Goal: Entertainment & Leisure: Consume media (video, audio)

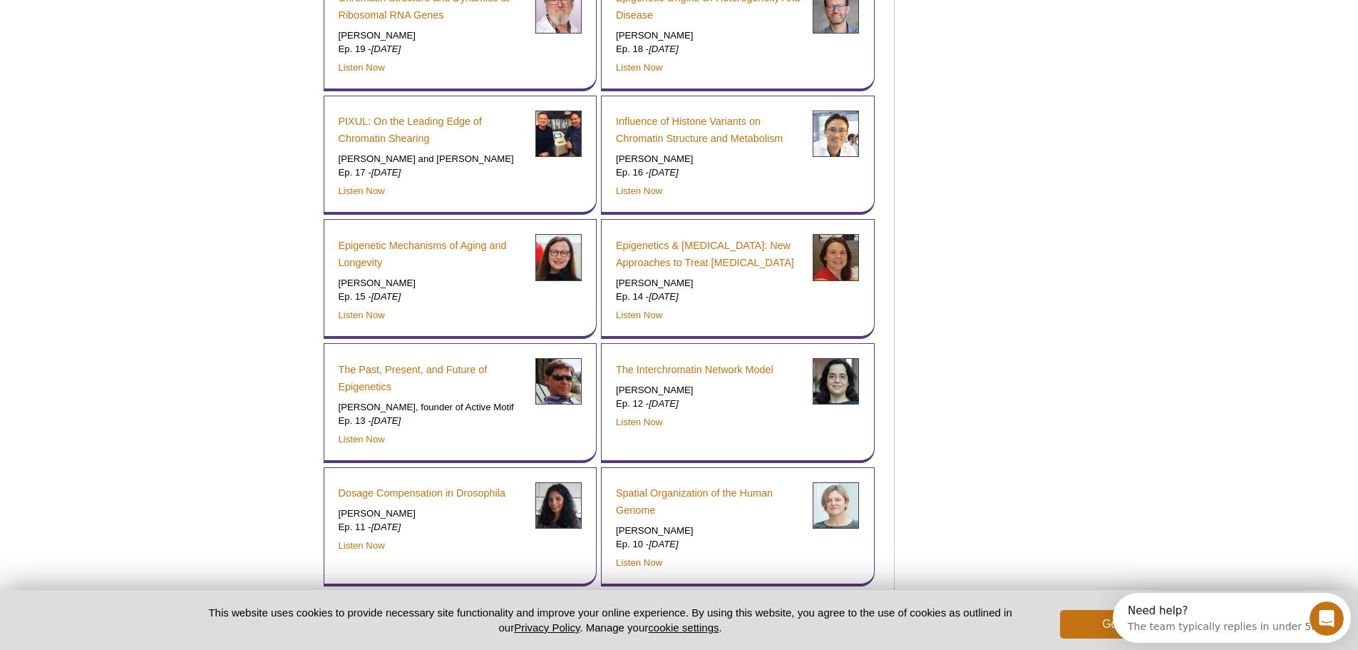
scroll to position [9154, 0]
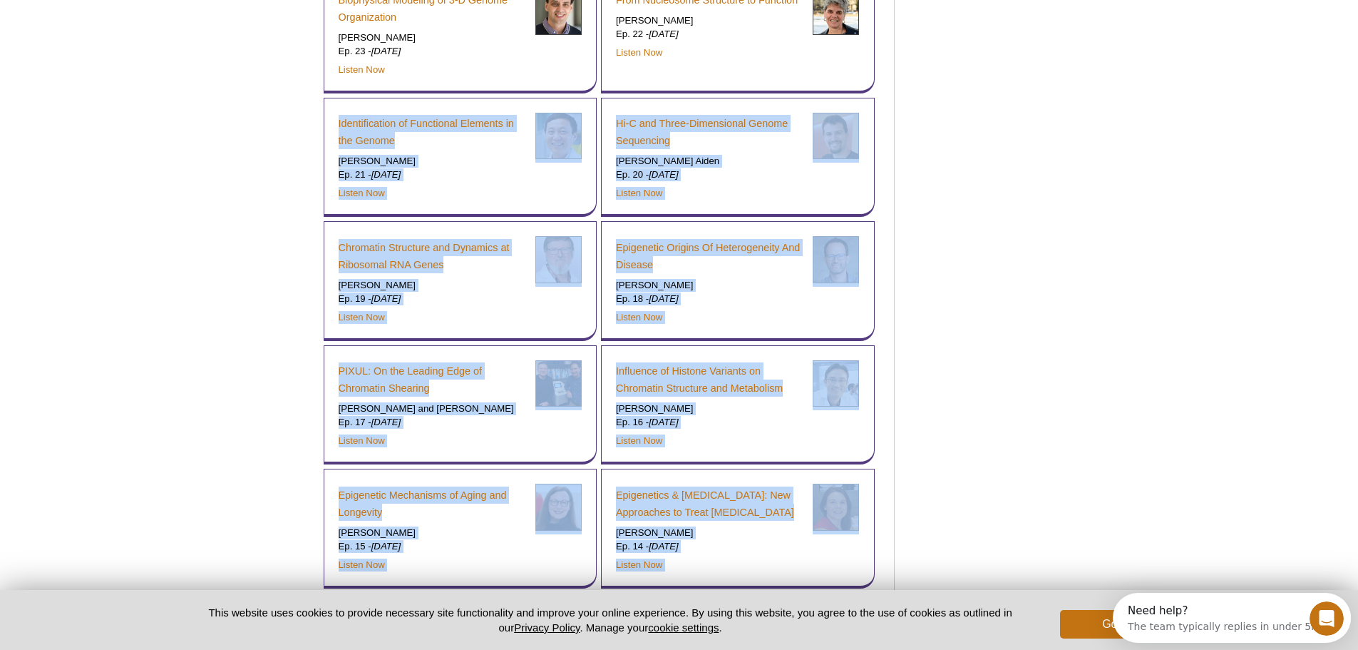
drag, startPoint x: 265, startPoint y: 54, endPoint x: 1038, endPoint y: 153, distance: 778.6
drag, startPoint x: 959, startPoint y: 154, endPoint x: 247, endPoint y: 88, distance: 715.4
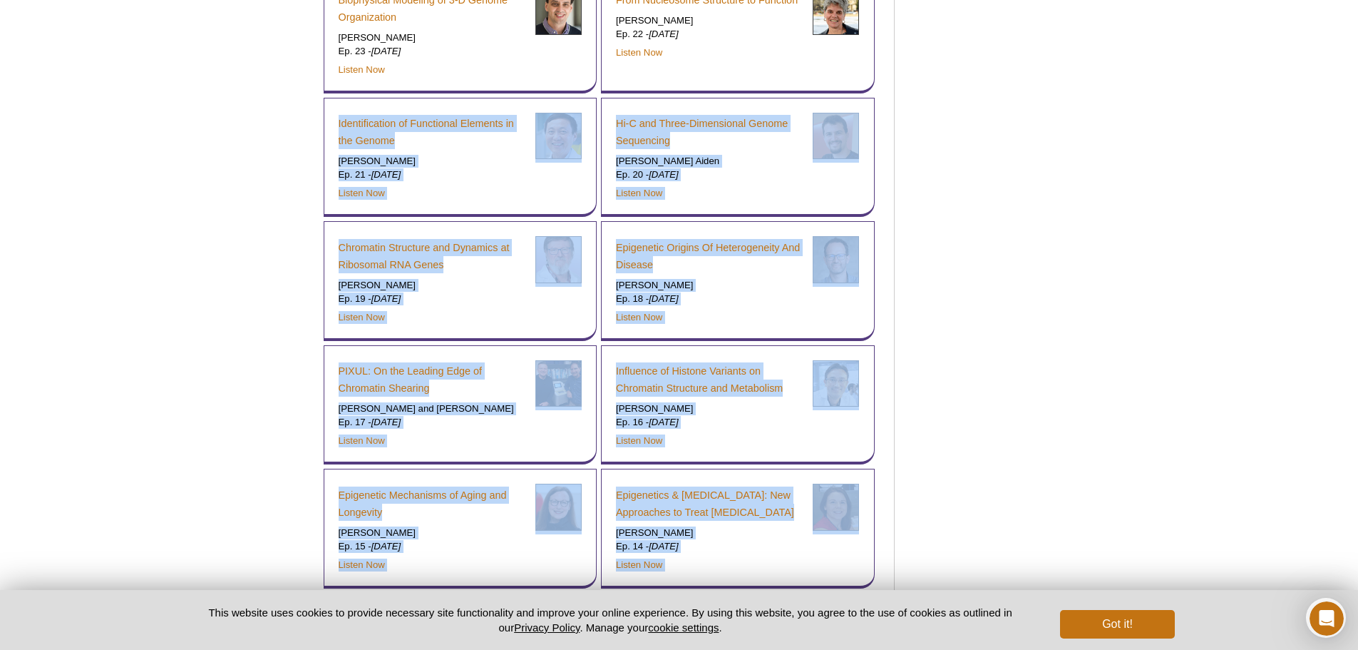
drag, startPoint x: 280, startPoint y: 41, endPoint x: 1090, endPoint y: 213, distance: 828.1
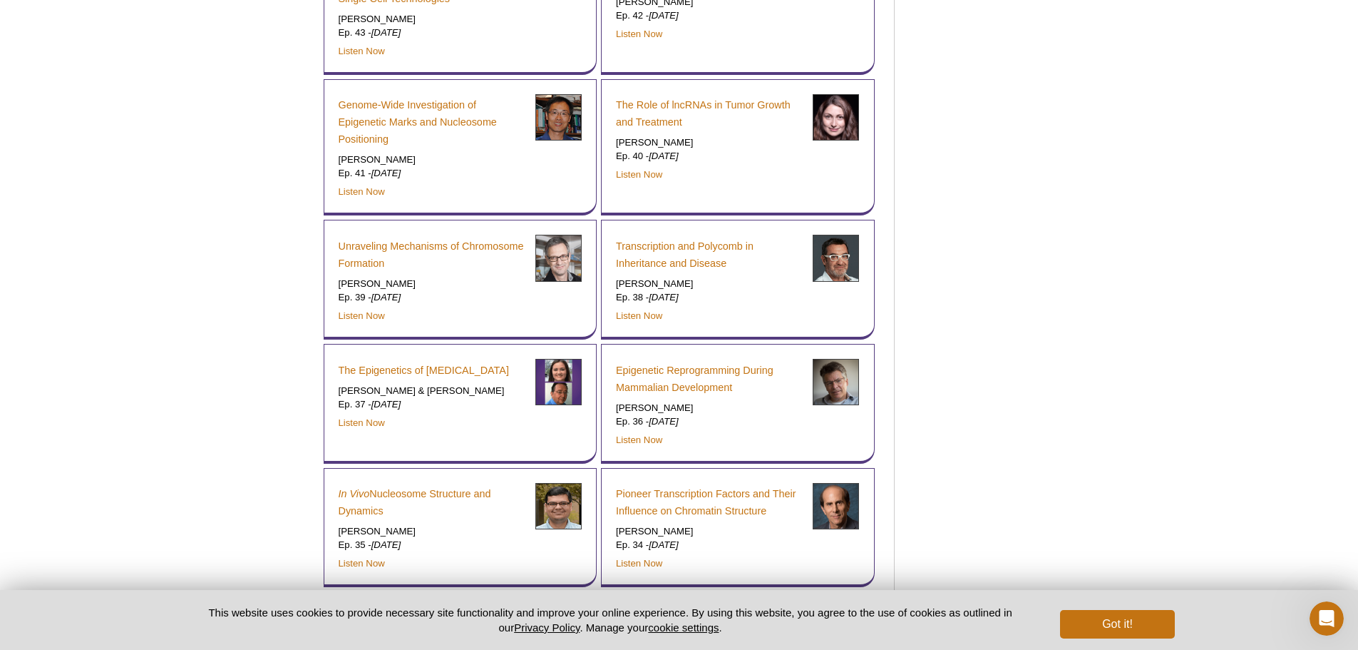
scroll to position [7514, 0]
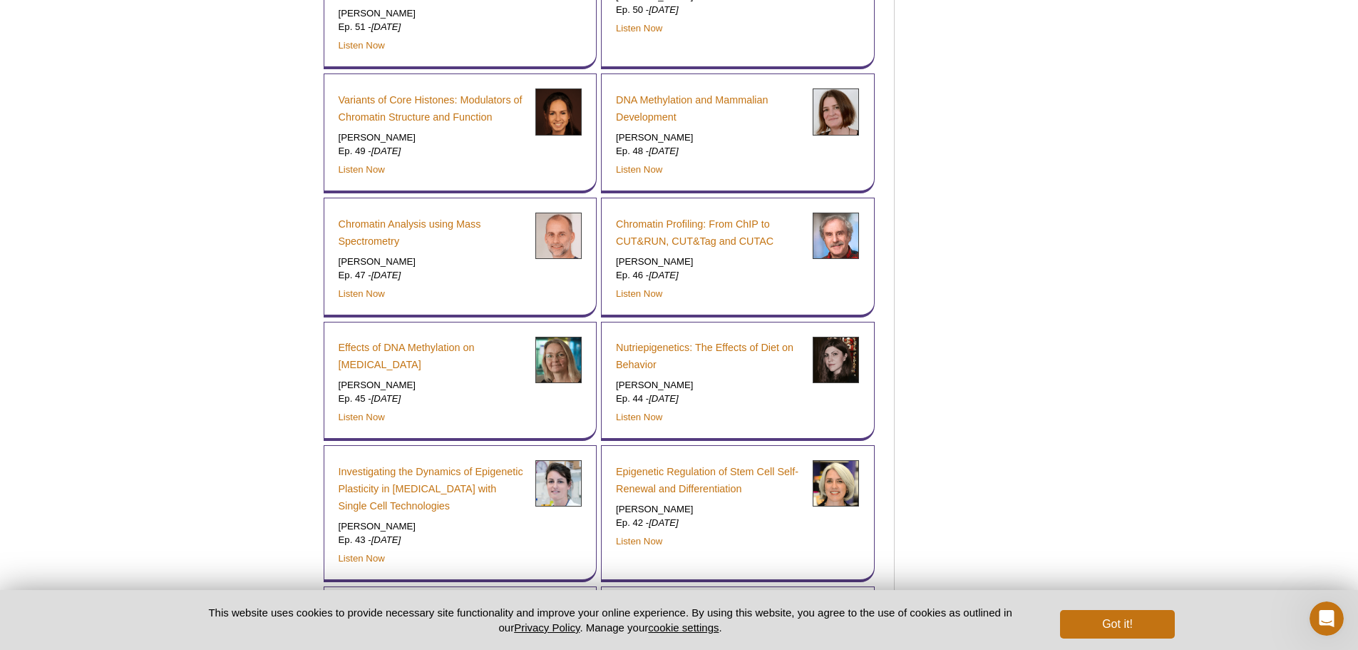
scroll to position [7158, 0]
